Goal: Transaction & Acquisition: Purchase product/service

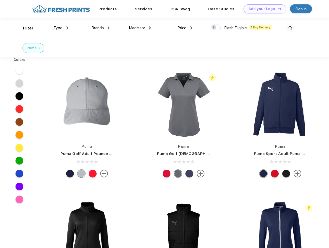
click at [263, 9] on link "Add your Logo Design Tool" at bounding box center [265, 8] width 43 height 9
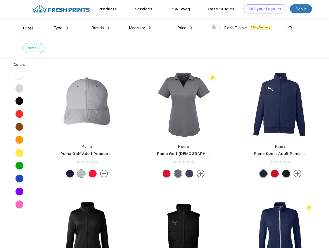
click at [0, 0] on div "Design Tool" at bounding box center [0, 0] width 0 height 0
click at [277, 9] on link "Add your Logo Design Tool" at bounding box center [265, 8] width 43 height 9
click at [25, 28] on div "Filter" at bounding box center [28, 28] width 11 height 6
click at [61, 28] on span "Type" at bounding box center [58, 28] width 9 height 5
click at [101, 28] on span "Brands" at bounding box center [98, 28] width 12 height 5
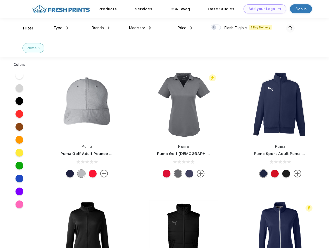
click at [140, 28] on span "Made for" at bounding box center [137, 28] width 16 height 5
click at [185, 28] on span "Price" at bounding box center [182, 28] width 9 height 5
click at [216, 28] on div at bounding box center [216, 28] width 10 height 6
click at [214, 28] on input "checkbox" at bounding box center [212, 25] width 3 height 3
click at [291, 28] on img at bounding box center [290, 28] width 9 height 9
